Goal: Task Accomplishment & Management: Manage account settings

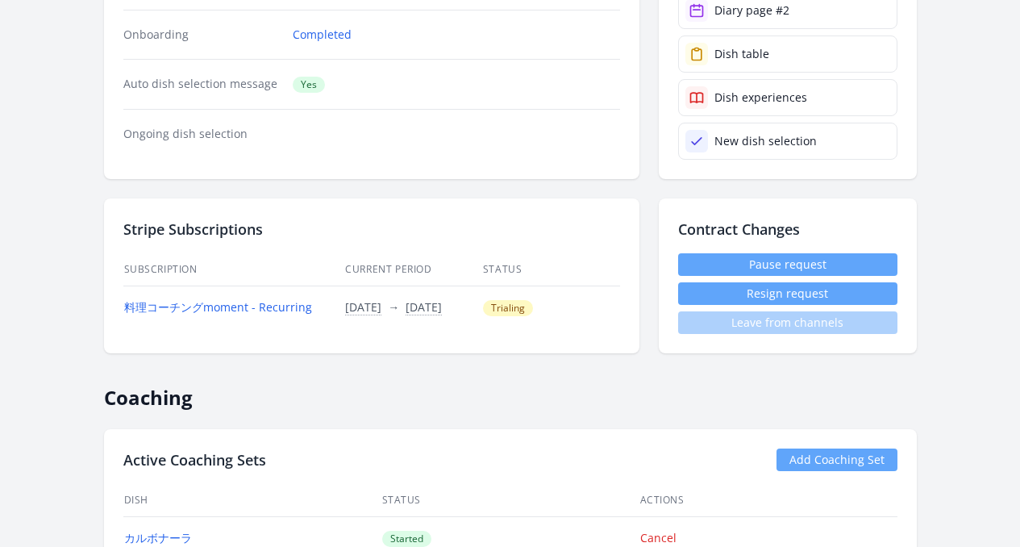
scroll to position [973, 0]
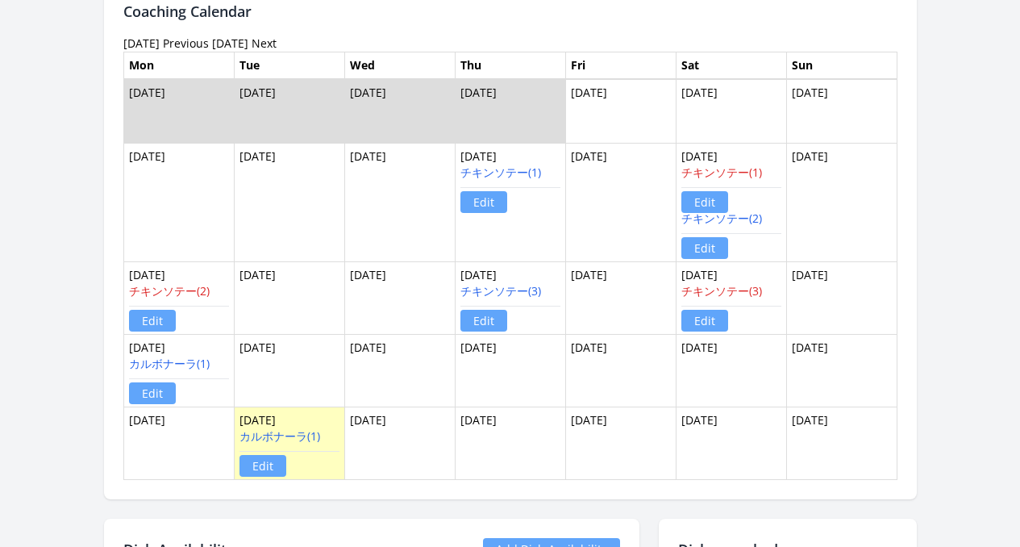
click at [317, 367] on td "Aug 19" at bounding box center [289, 371] width 110 height 73
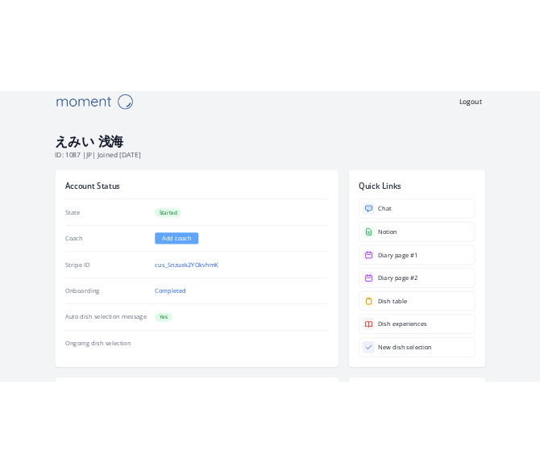
scroll to position [0, 0]
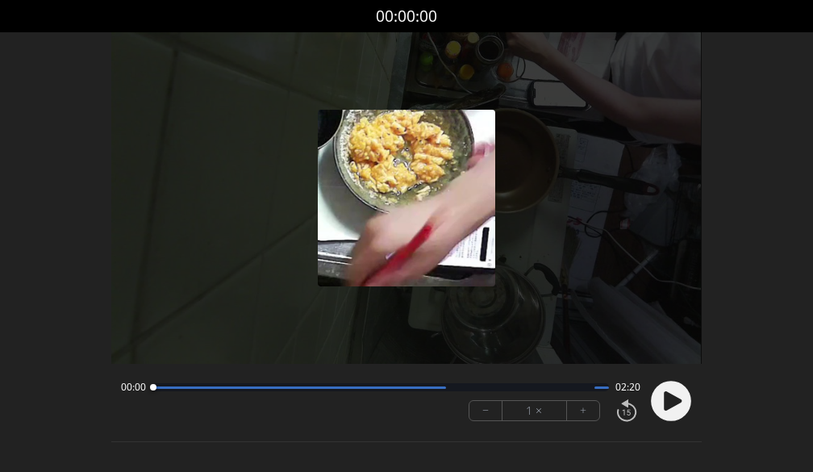
click at [668, 407] on icon at bounding box center [672, 400] width 18 height 19
click at [314, 389] on div at bounding box center [379, 387] width 455 height 8
click at [394, 389] on div at bounding box center [379, 387] width 455 height 8
click at [433, 391] on div "01:14 01:05" at bounding box center [380, 386] width 518 height 13
click at [456, 390] on div at bounding box center [379, 387] width 455 height 8
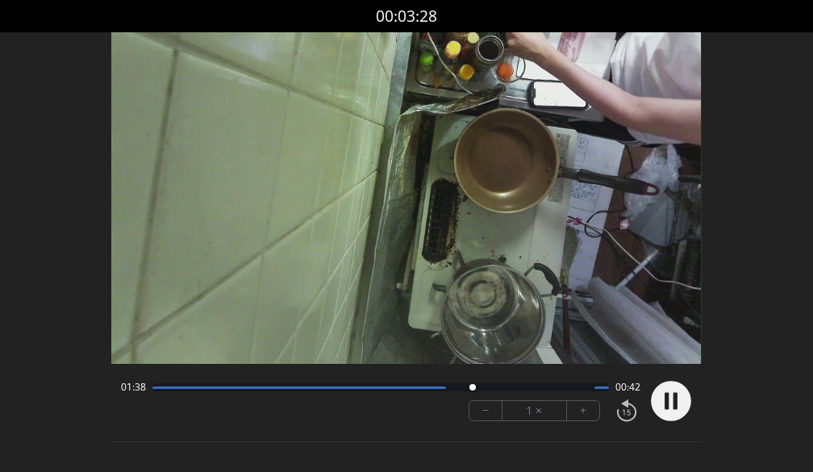
click at [496, 390] on div at bounding box center [379, 387] width 455 height 8
click at [682, 402] on circle at bounding box center [671, 400] width 40 height 40
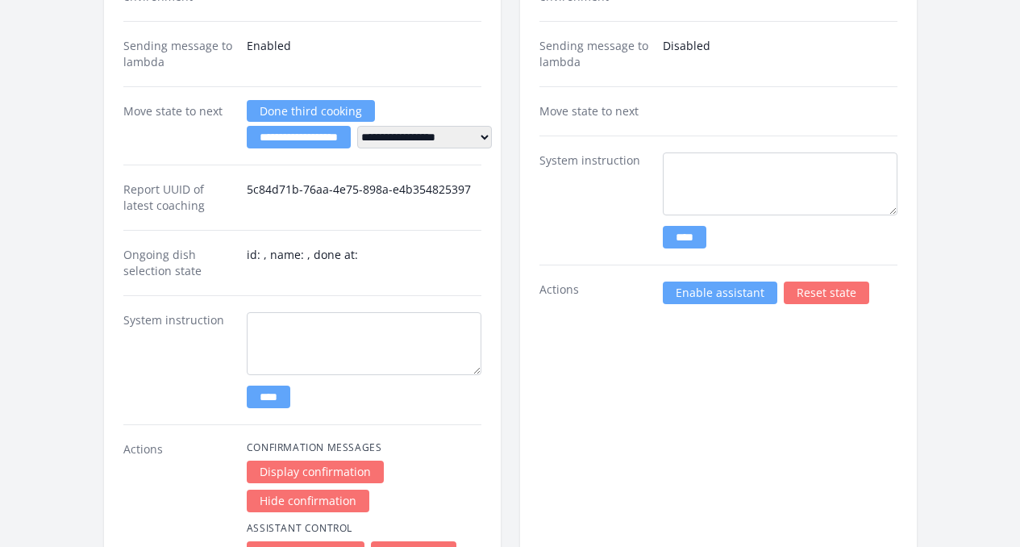
scroll to position [3062, 0]
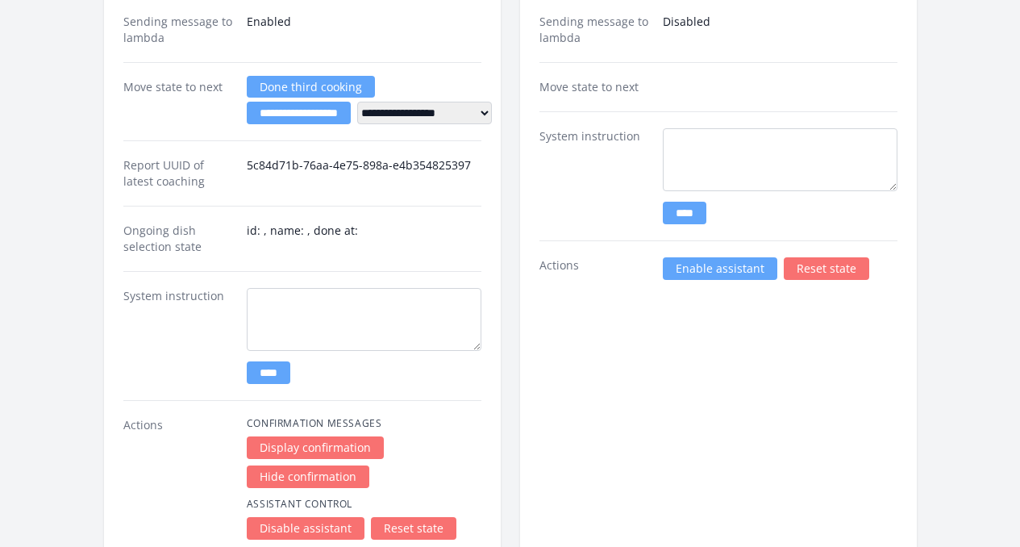
click at [724, 257] on link "Enable assistant" at bounding box center [720, 268] width 114 height 23
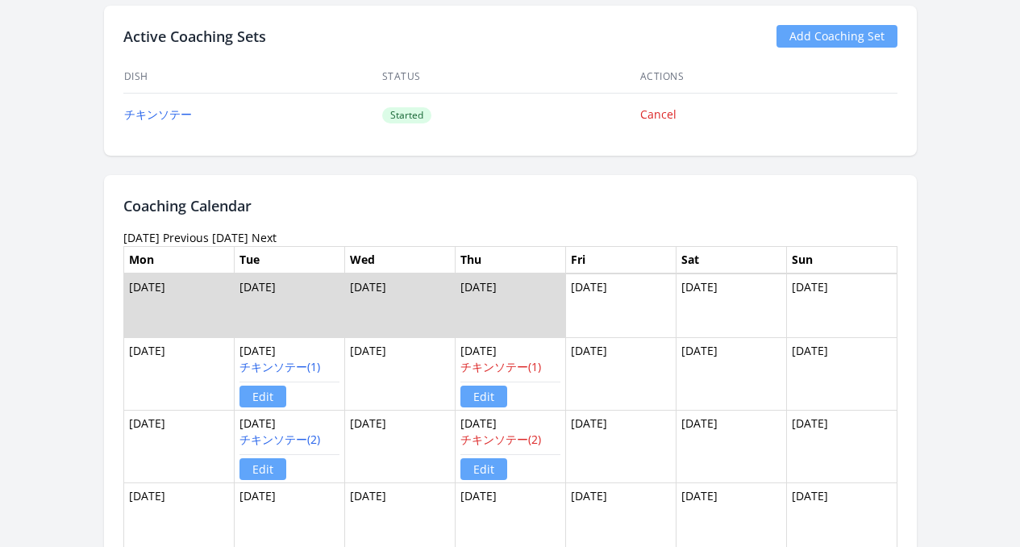
scroll to position [884, 0]
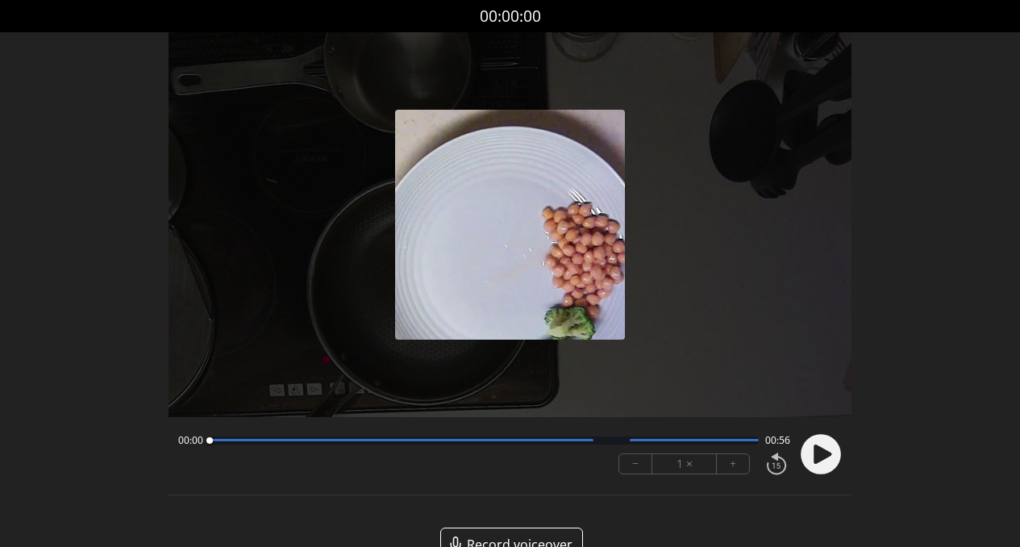
click at [818, 461] on icon at bounding box center [822, 453] width 18 height 19
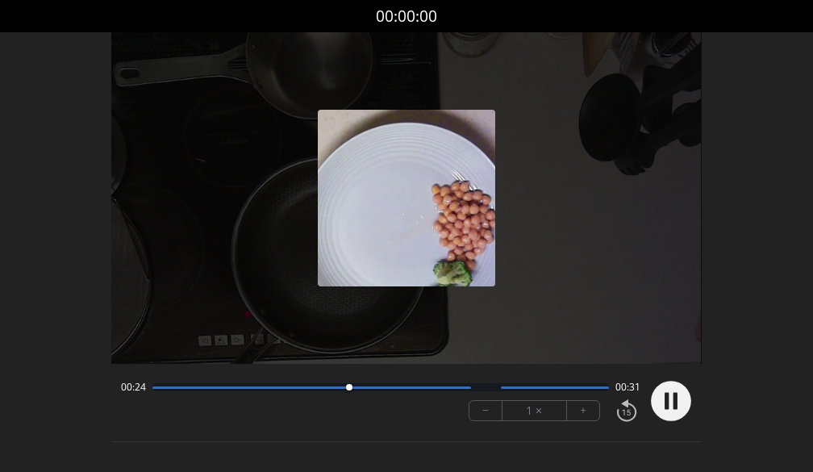
click at [682, 401] on circle at bounding box center [671, 400] width 40 height 40
click at [671, 405] on icon at bounding box center [672, 400] width 18 height 19
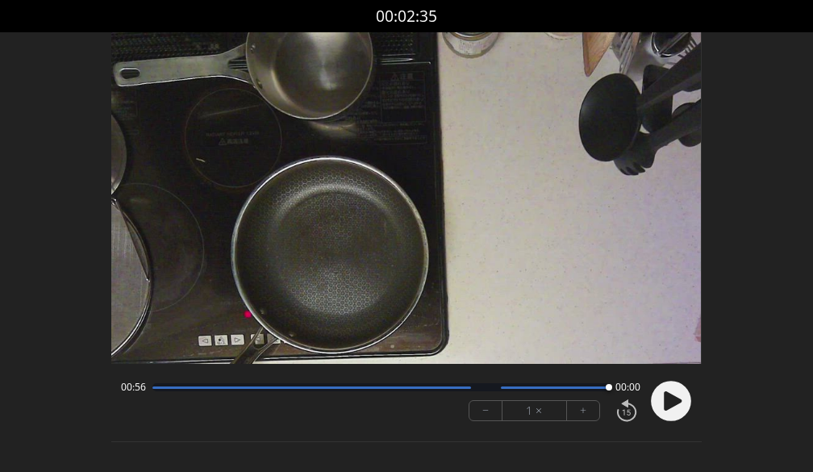
click at [680, 405] on circle at bounding box center [671, 400] width 40 height 40
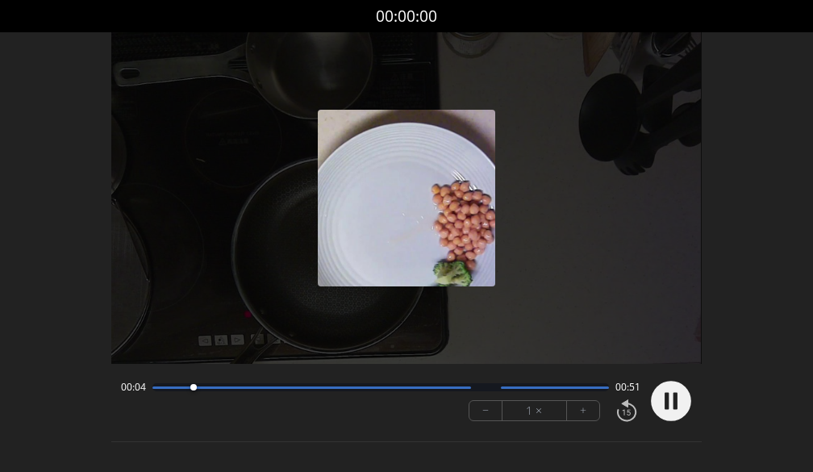
click at [667, 395] on icon at bounding box center [666, 401] width 4 height 17
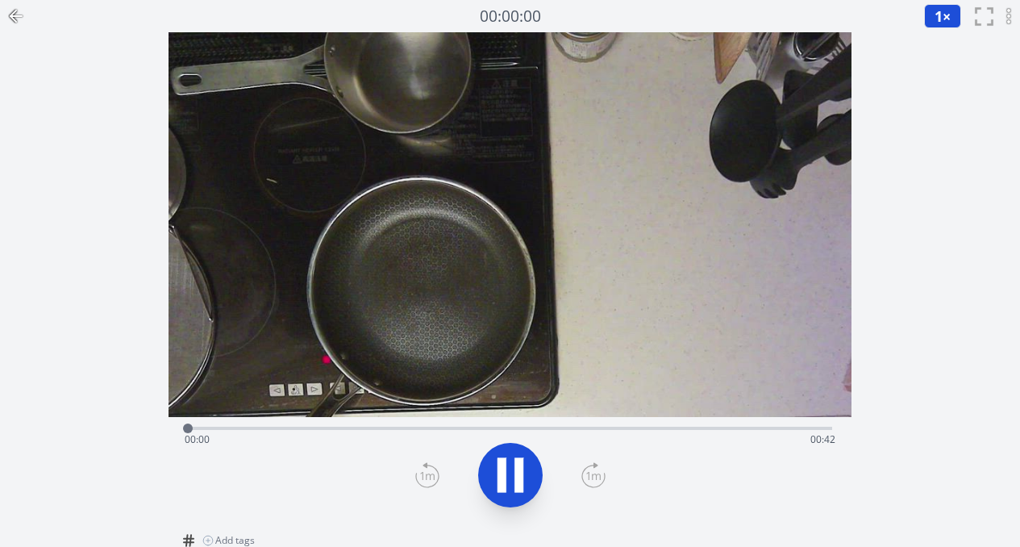
click at [510, 484] on icon at bounding box center [510, 474] width 45 height 45
click at [509, 468] on icon at bounding box center [510, 475] width 27 height 34
click at [304, 430] on div "Time elapsed: 00:01 Time remaining: 00:40" at bounding box center [510, 439] width 651 height 26
click at [367, 426] on div "Time elapsed: 00:08 Time remaining: 00:34" at bounding box center [510, 439] width 651 height 26
click at [455, 430] on div "Time elapsed: 00:12 Time remaining: 00:30" at bounding box center [510, 439] width 651 height 26
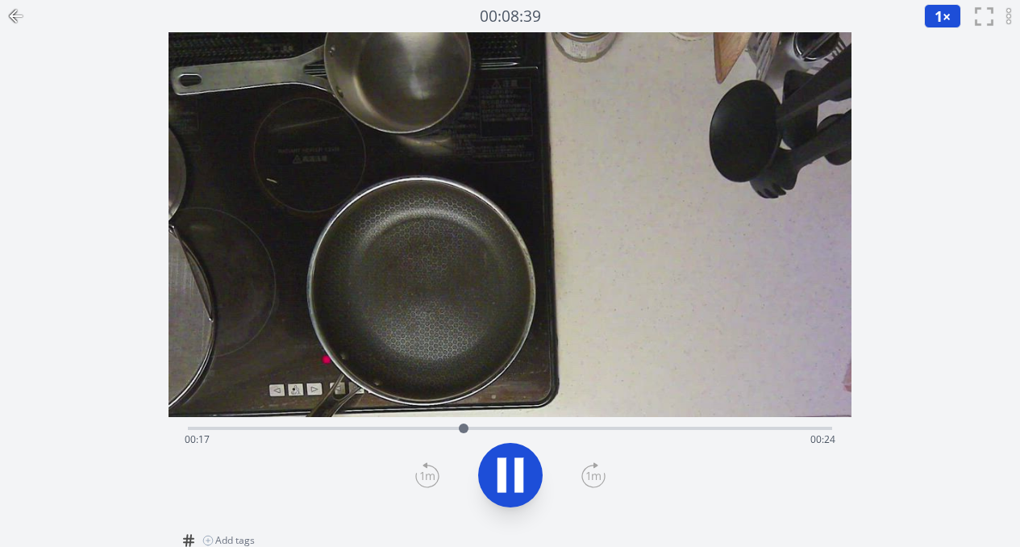
click at [566, 428] on div "Time elapsed: 00:17 Time remaining: 00:24" at bounding box center [510, 439] width 651 height 26
click at [663, 430] on div "Time elapsed: 00:24 Time remaining: 00:17" at bounding box center [510, 439] width 651 height 26
click at [767, 426] on div "Time elapsed: 00:34 Time remaining: 00:07" at bounding box center [510, 439] width 651 height 26
